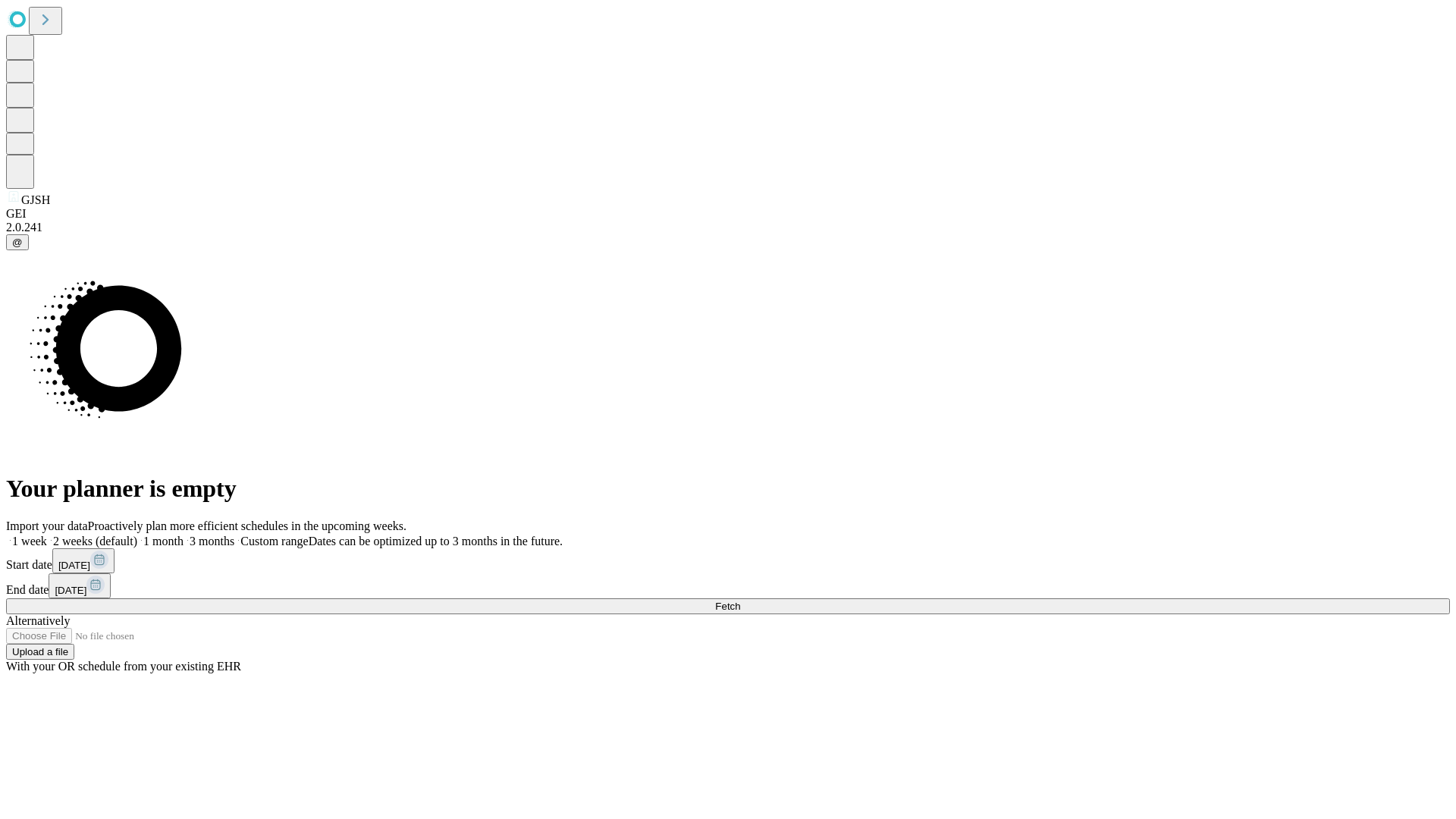
click at [740, 601] on span "Fetch" at bounding box center [728, 606] width 25 height 12
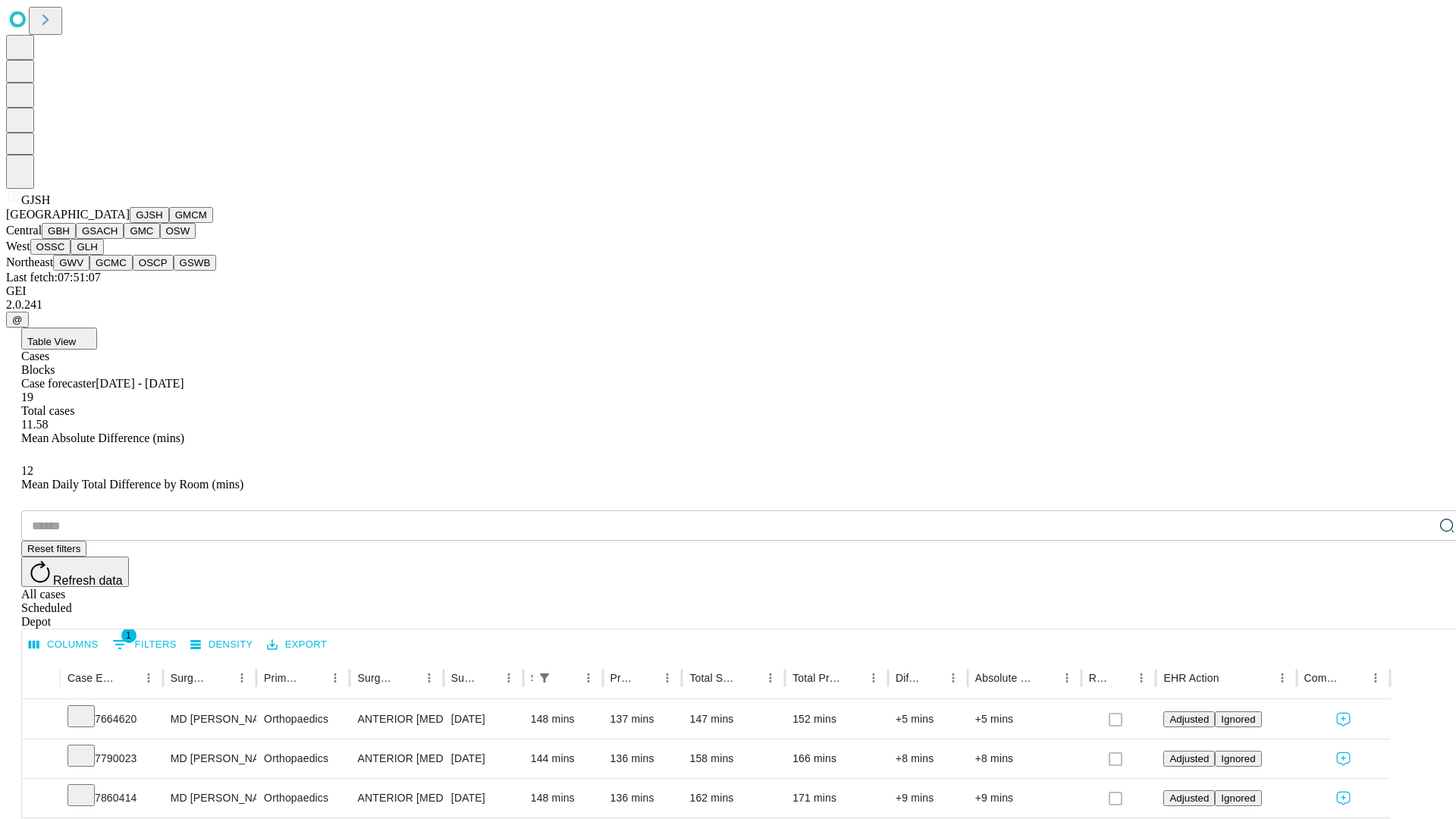
click at [169, 223] on button "GMCM" at bounding box center [191, 215] width 44 height 16
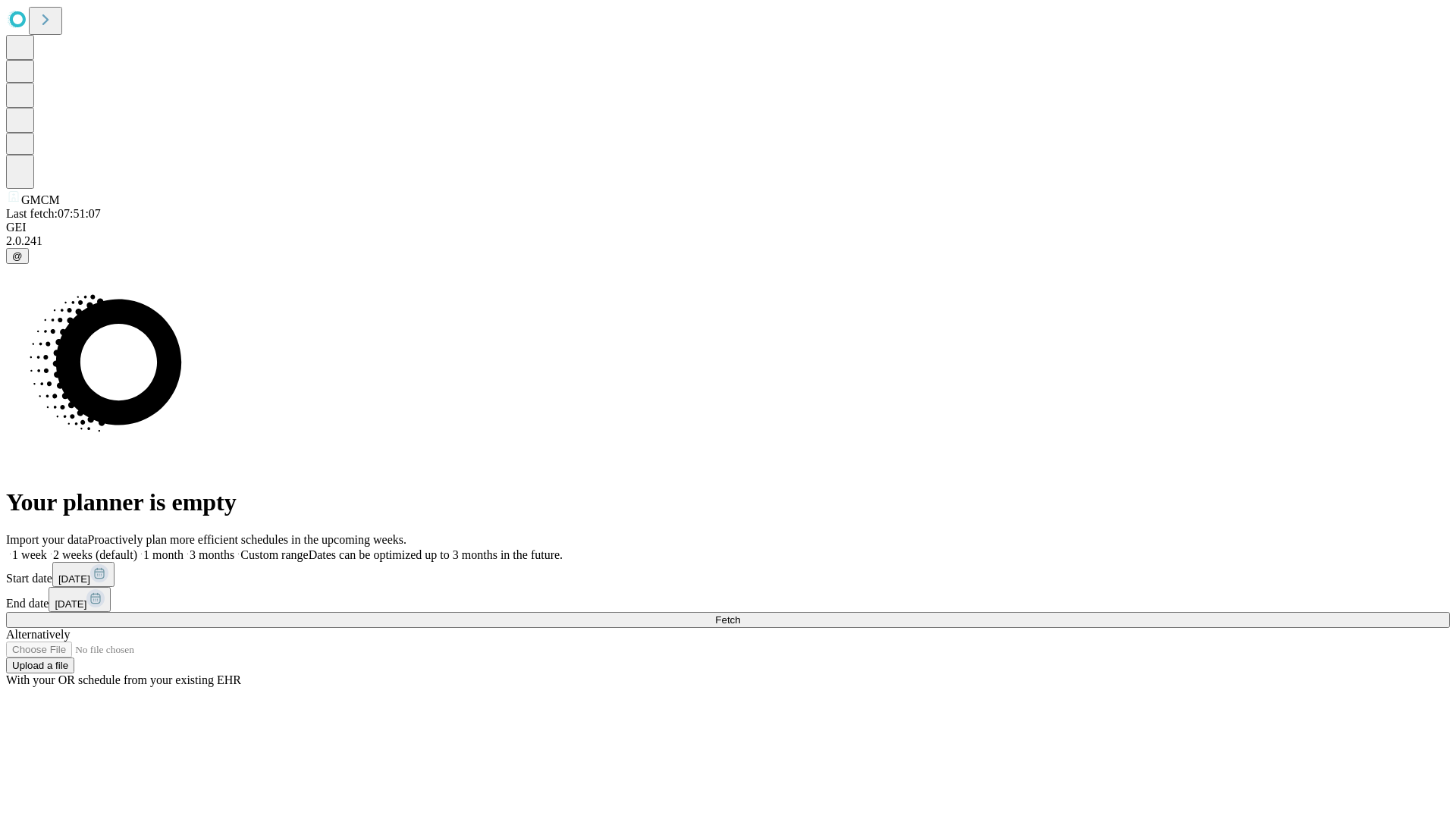
click at [740, 614] on span "Fetch" at bounding box center [728, 620] width 25 height 12
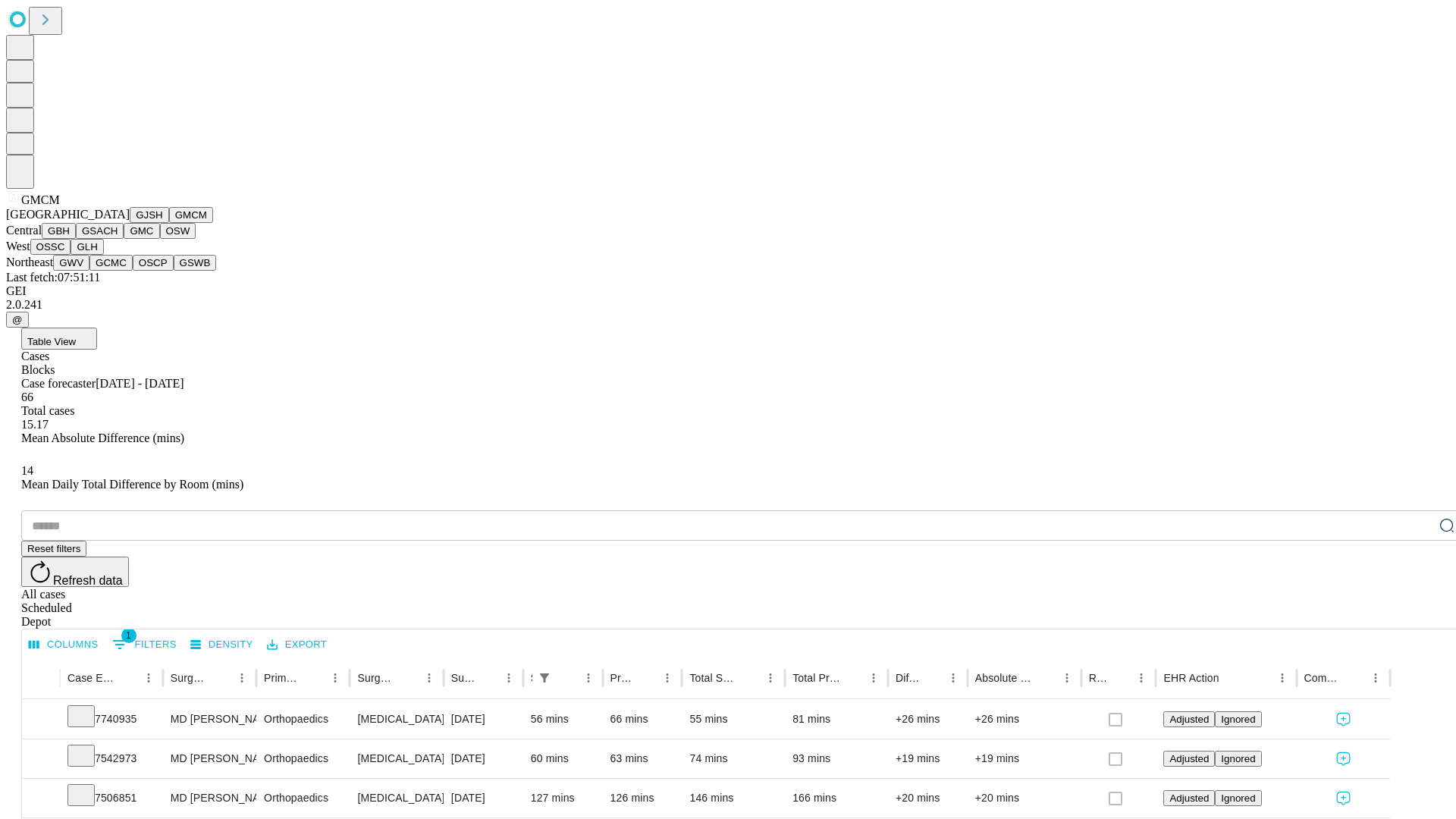
click at [75, 239] on button "GBH" at bounding box center [59, 230] width 34 height 16
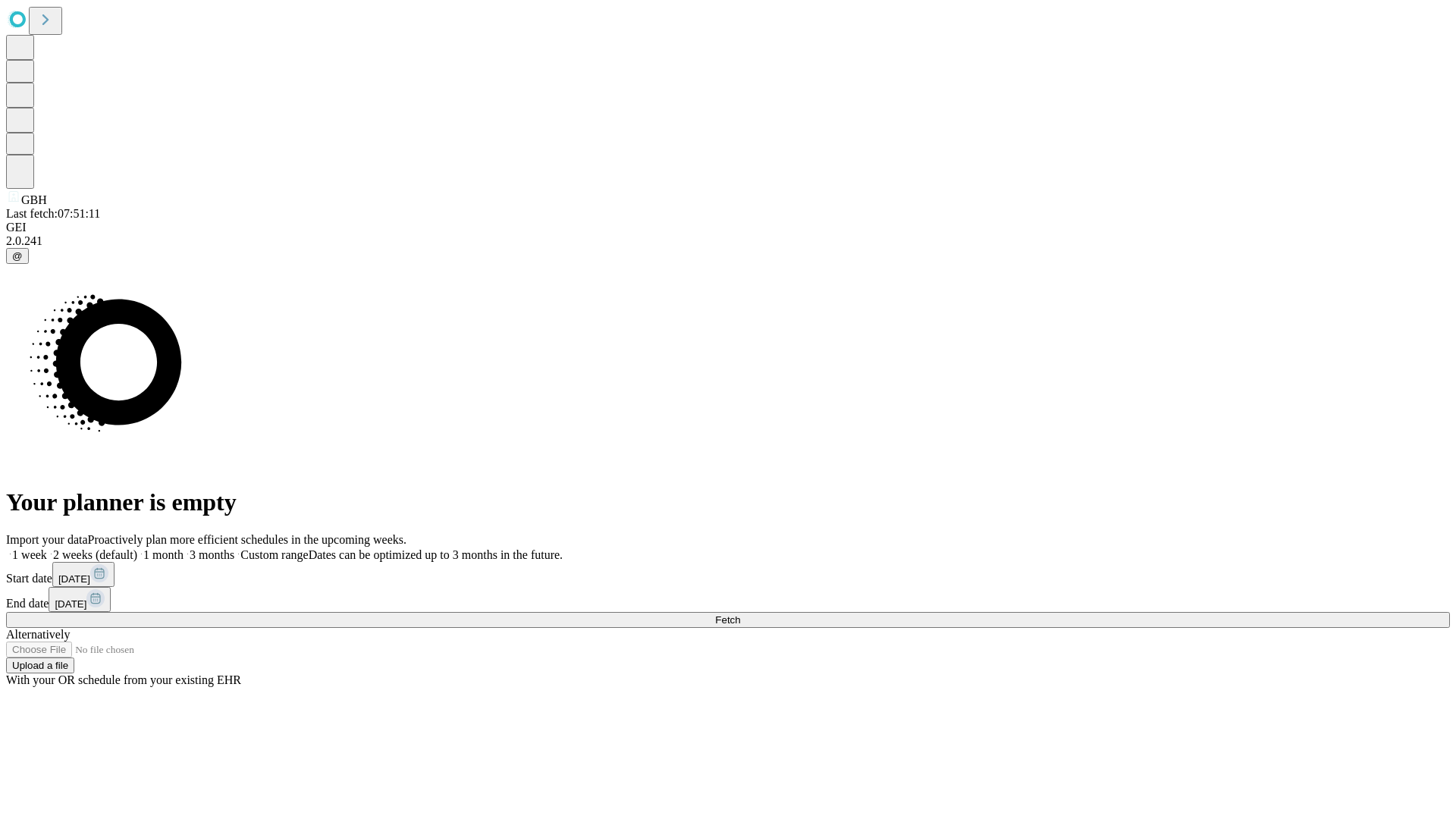
click at [740, 614] on span "Fetch" at bounding box center [728, 620] width 25 height 12
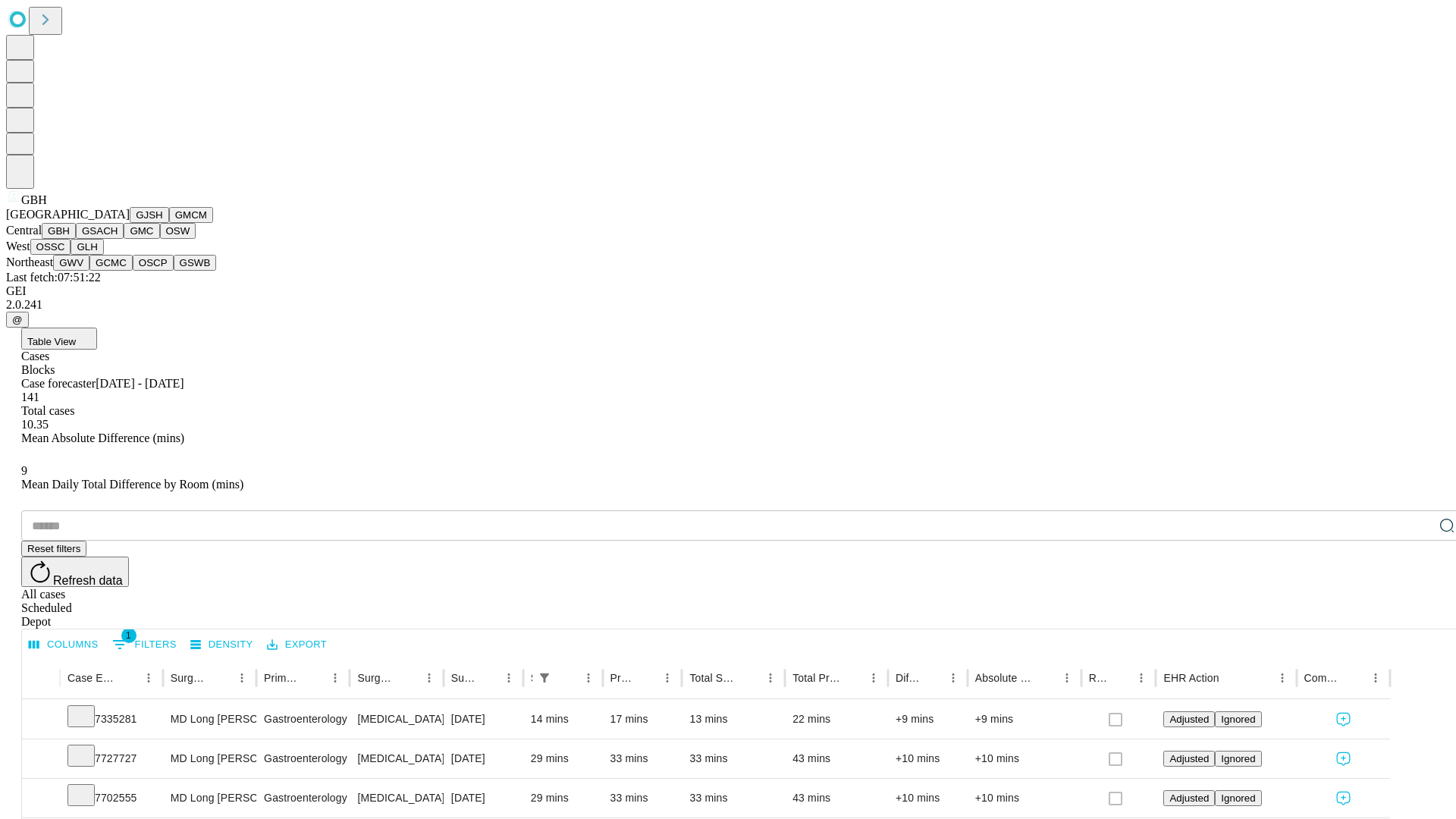
click at [118, 239] on button "GSACH" at bounding box center [99, 230] width 47 height 16
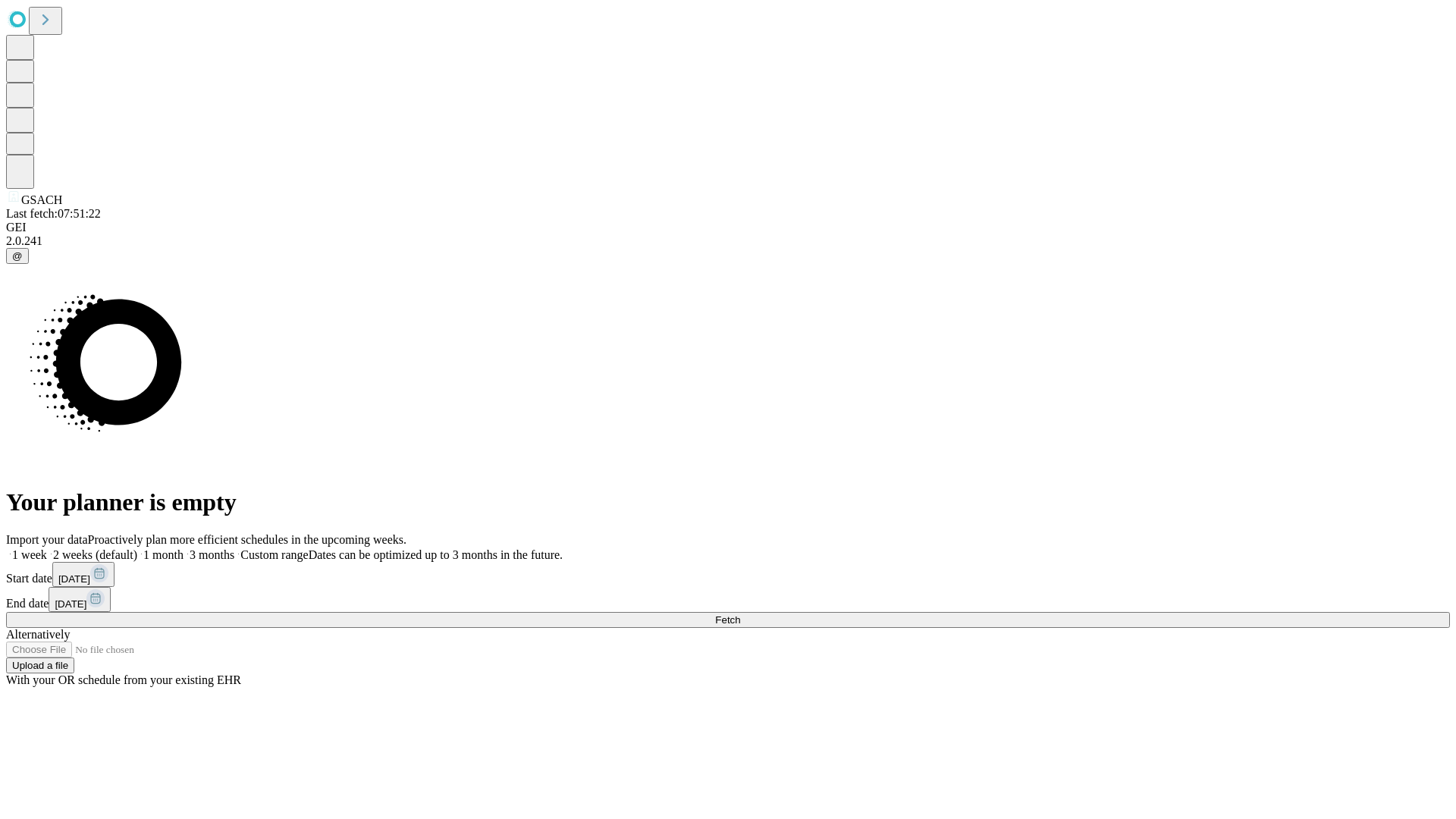
click at [740, 614] on span "Fetch" at bounding box center [728, 620] width 25 height 12
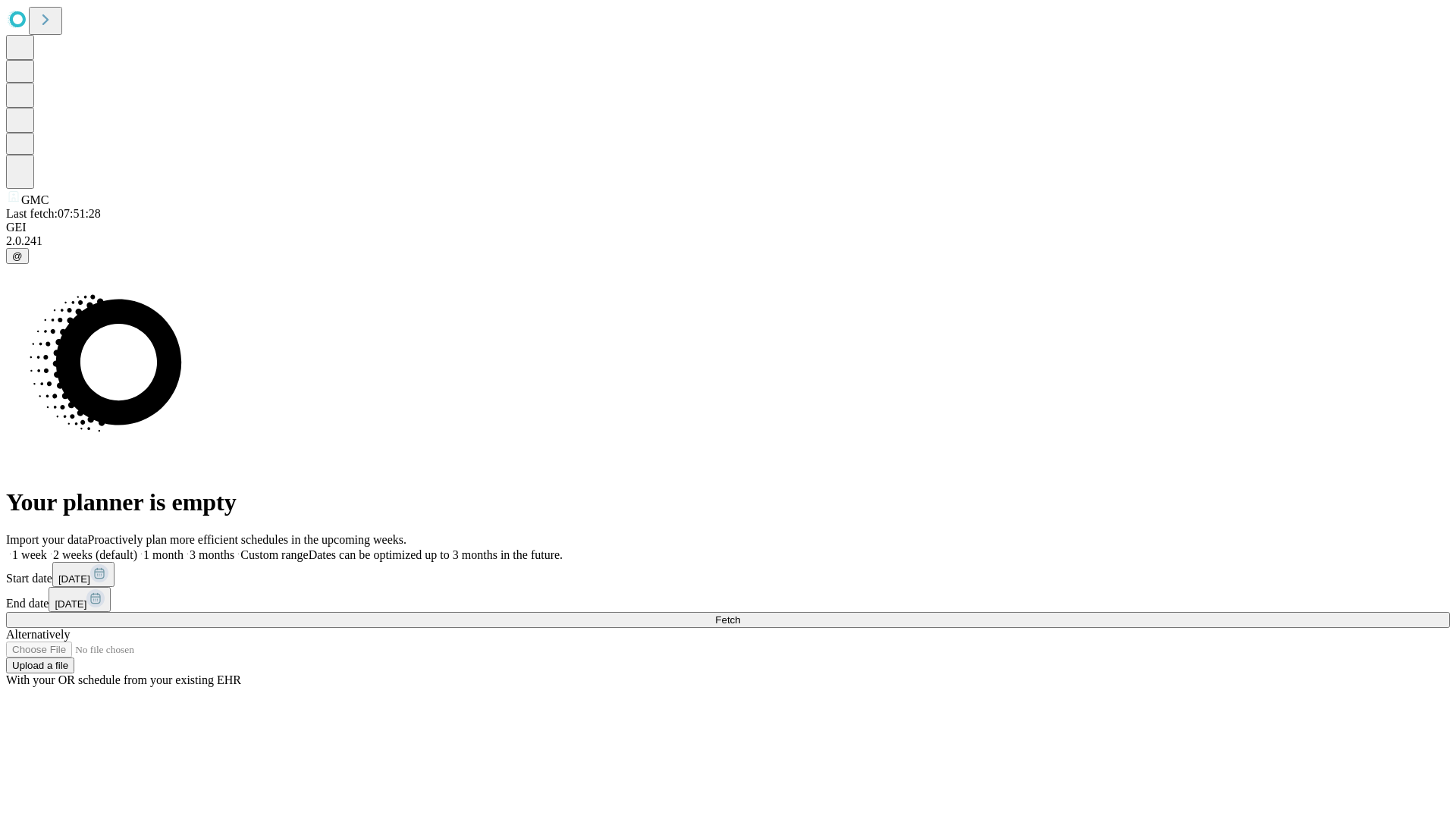
click at [740, 614] on span "Fetch" at bounding box center [728, 620] width 25 height 12
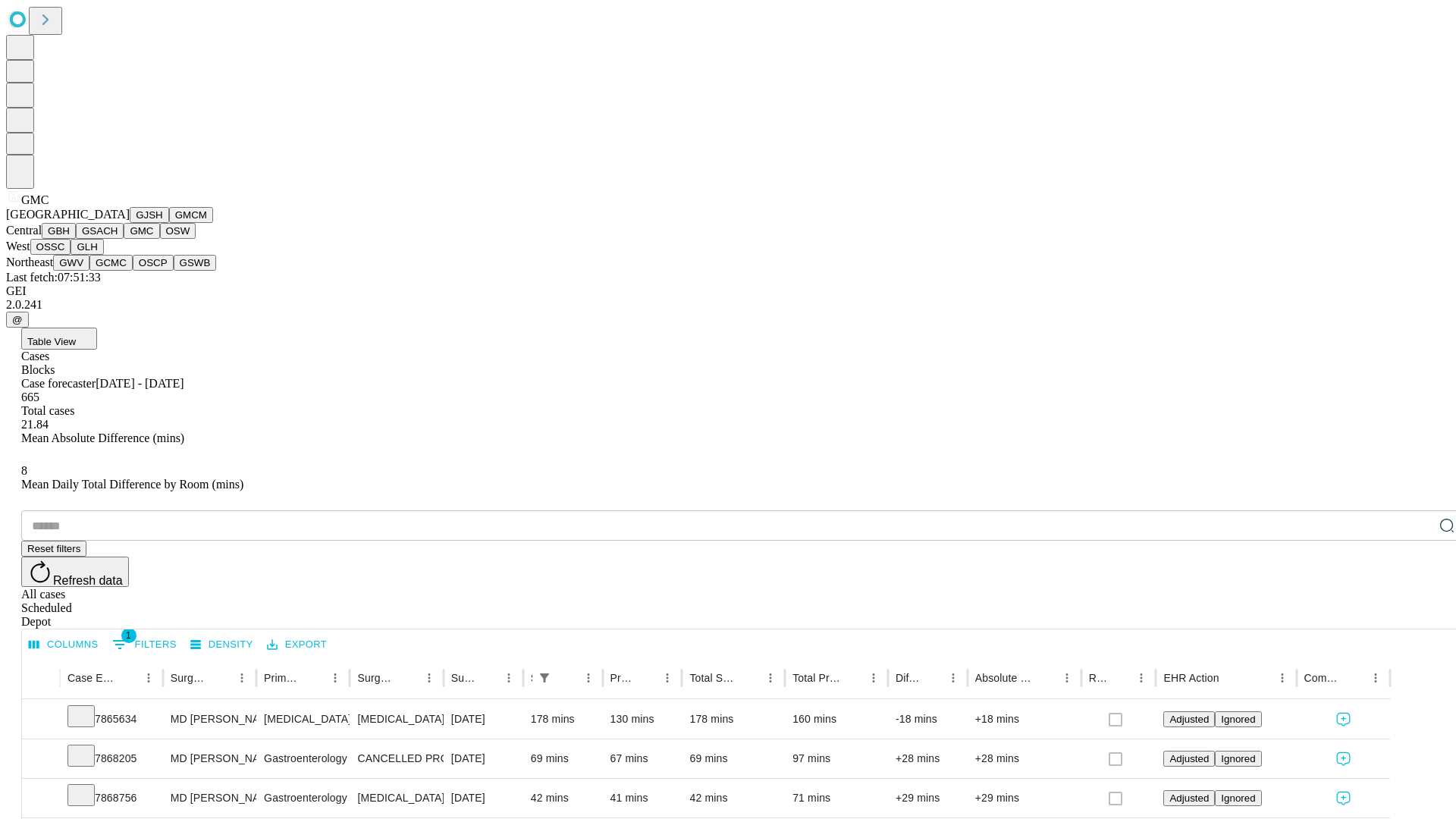
click at [160, 239] on button "OSW" at bounding box center [178, 230] width 37 height 16
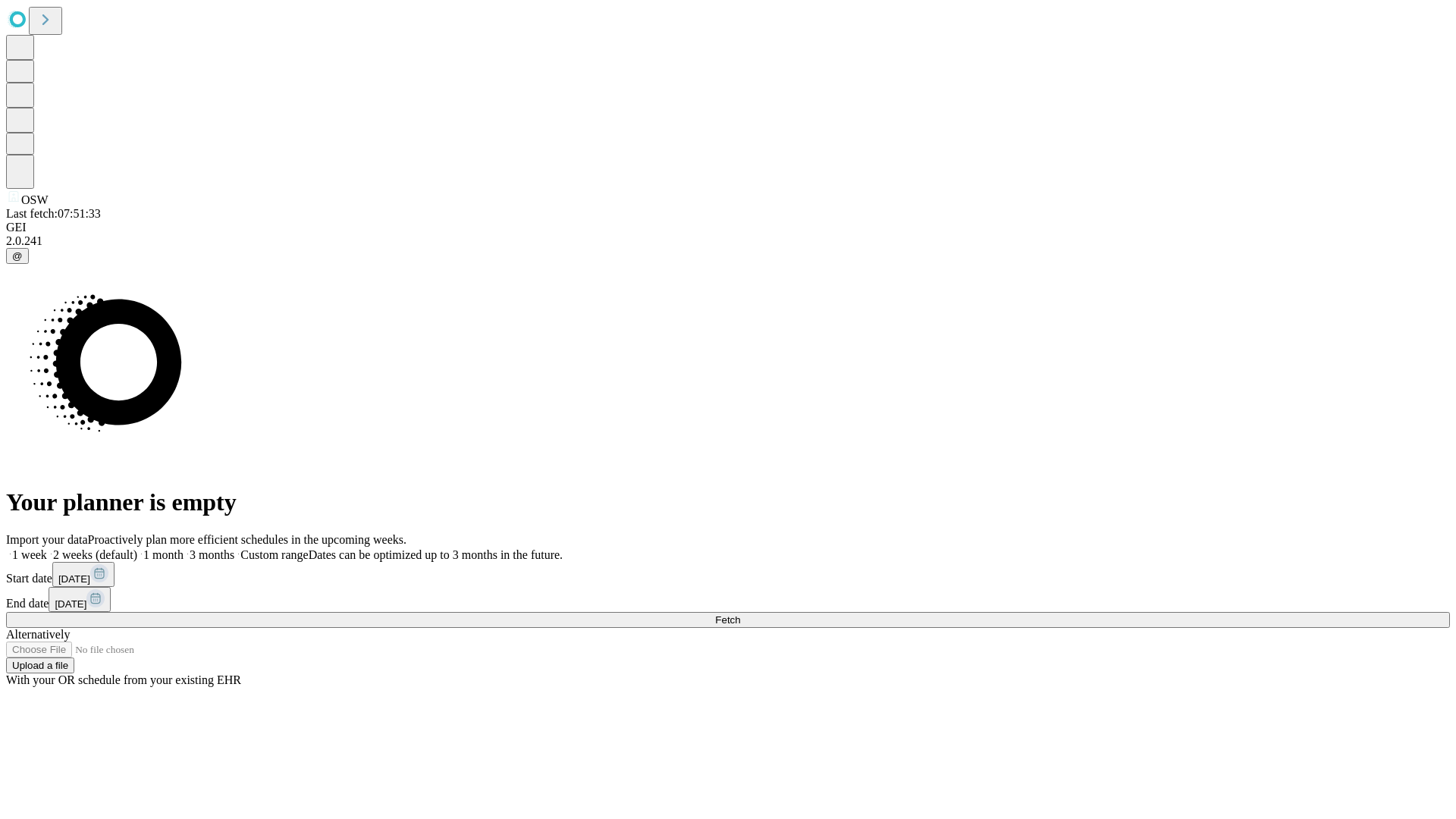
click at [740, 614] on span "Fetch" at bounding box center [728, 620] width 25 height 12
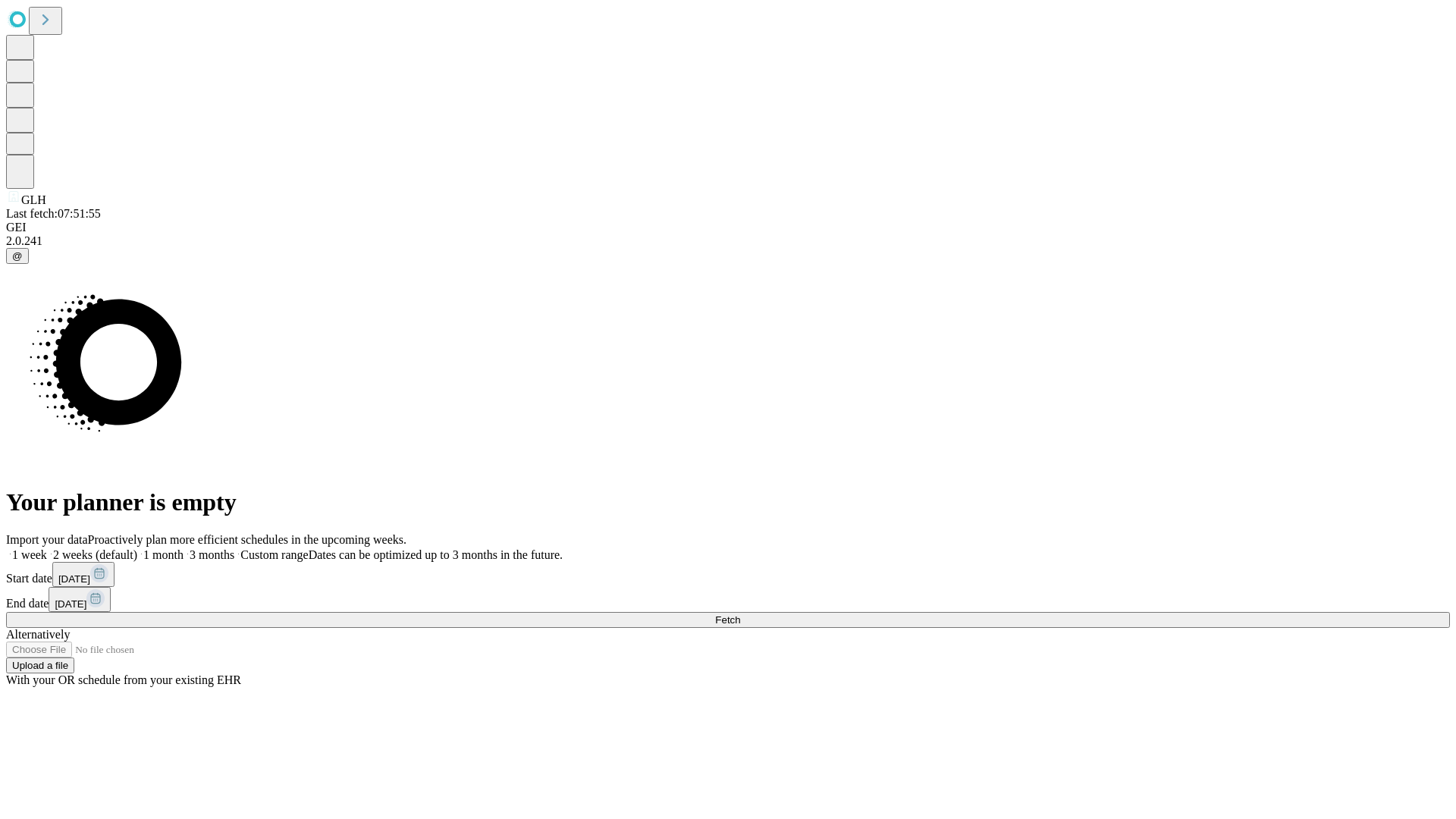
click at [740, 614] on span "Fetch" at bounding box center [728, 620] width 25 height 12
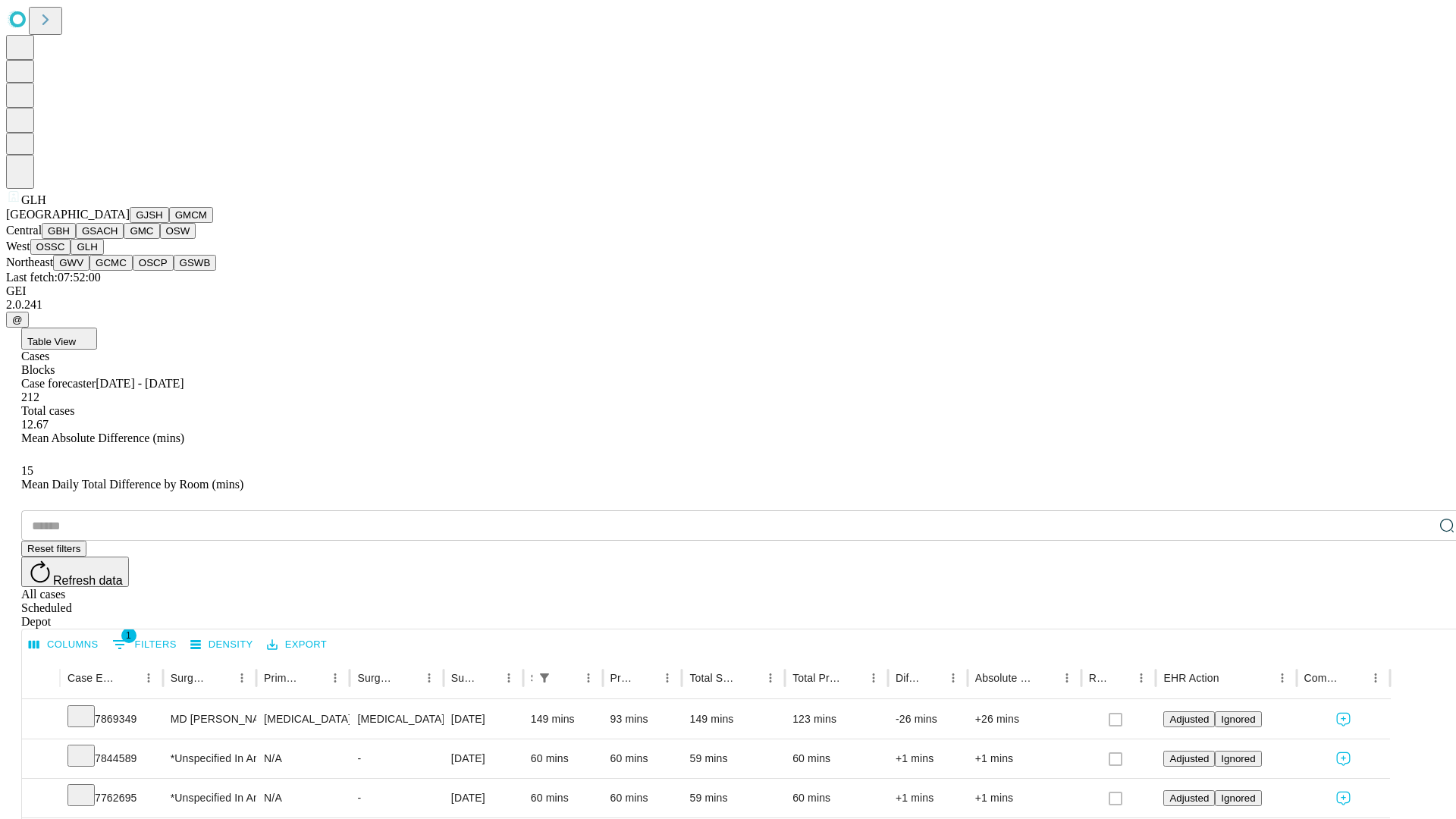
click at [89, 271] on button "GWV" at bounding box center [71, 262] width 37 height 16
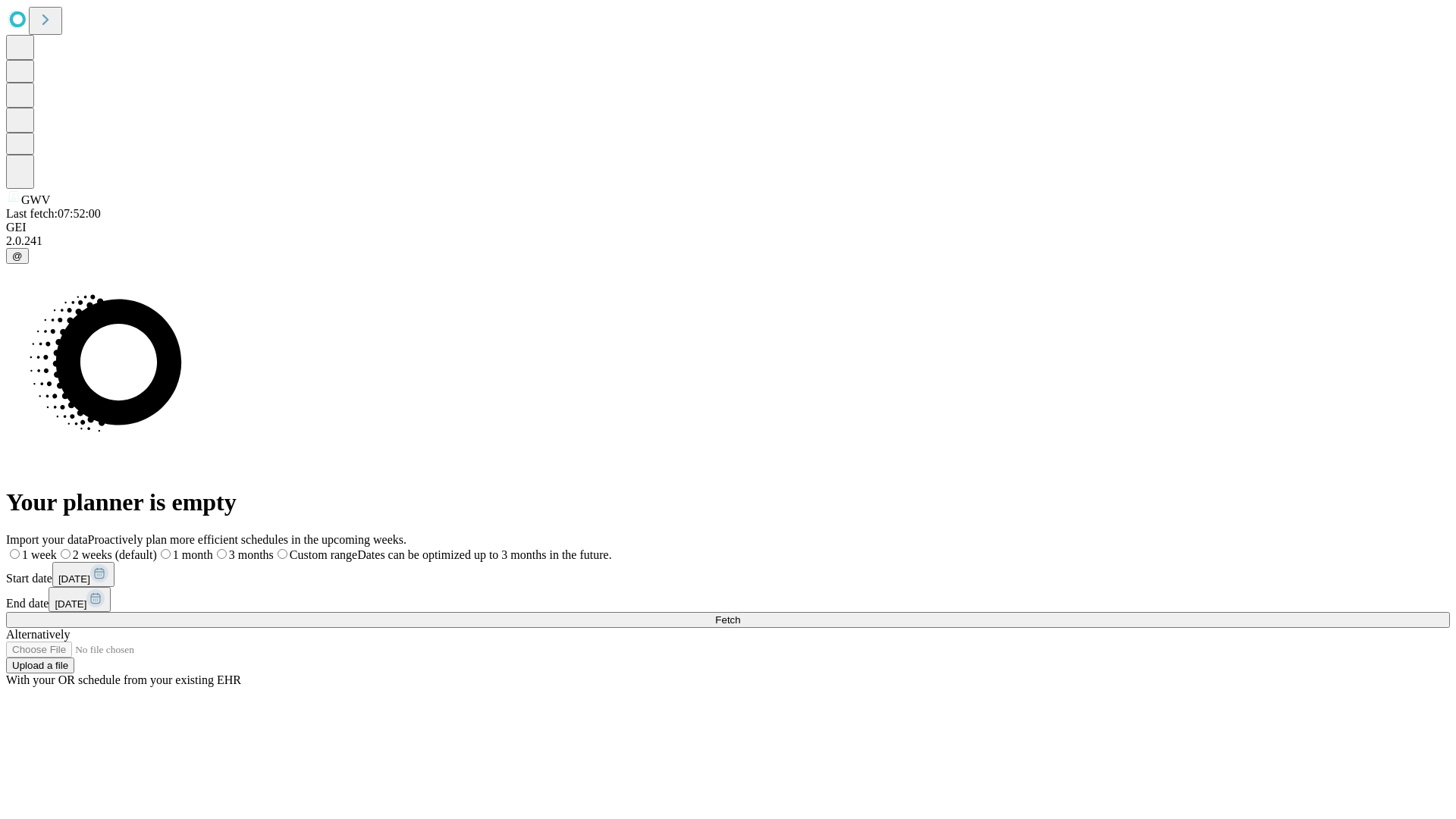
click at [740, 614] on span "Fetch" at bounding box center [728, 620] width 25 height 12
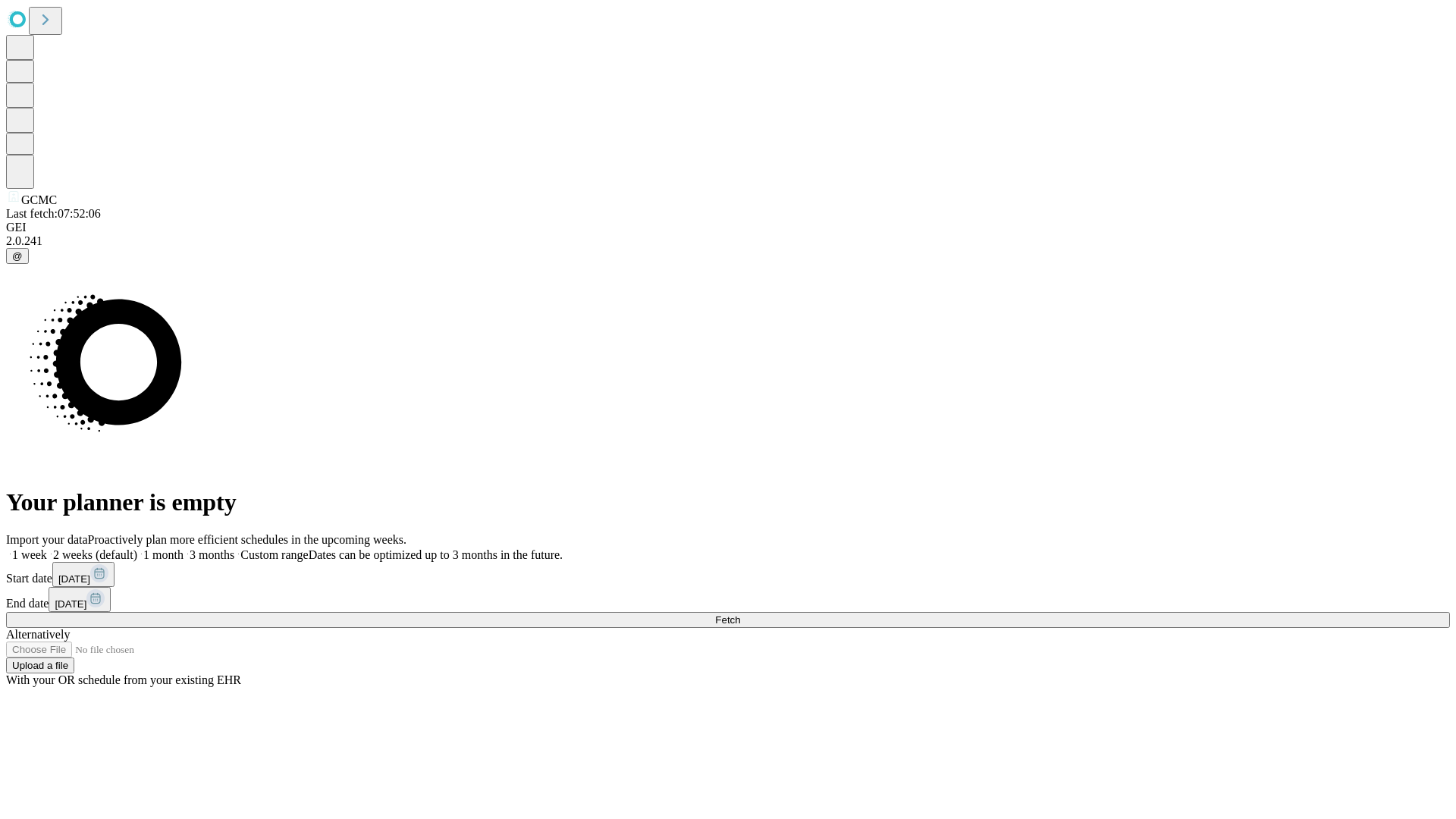
click at [740, 614] on span "Fetch" at bounding box center [728, 620] width 25 height 12
